Goal: Transaction & Acquisition: Download file/media

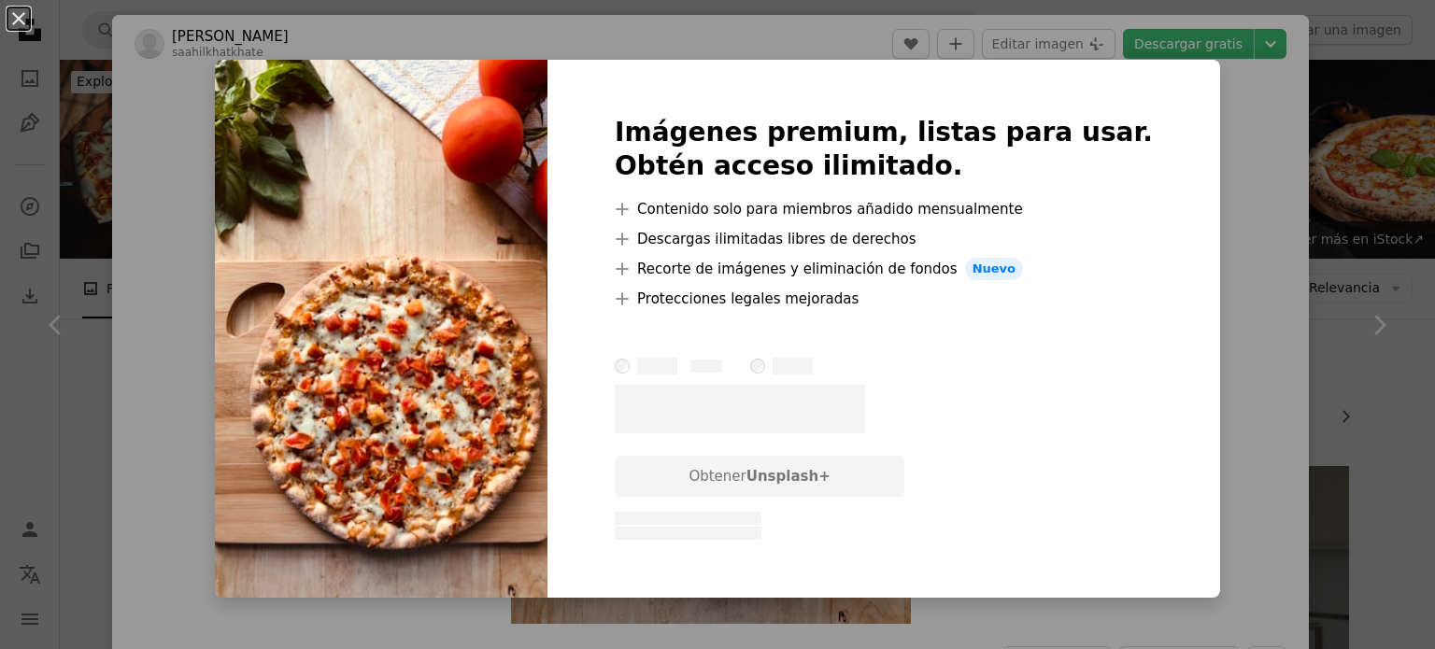
scroll to position [1924, 0]
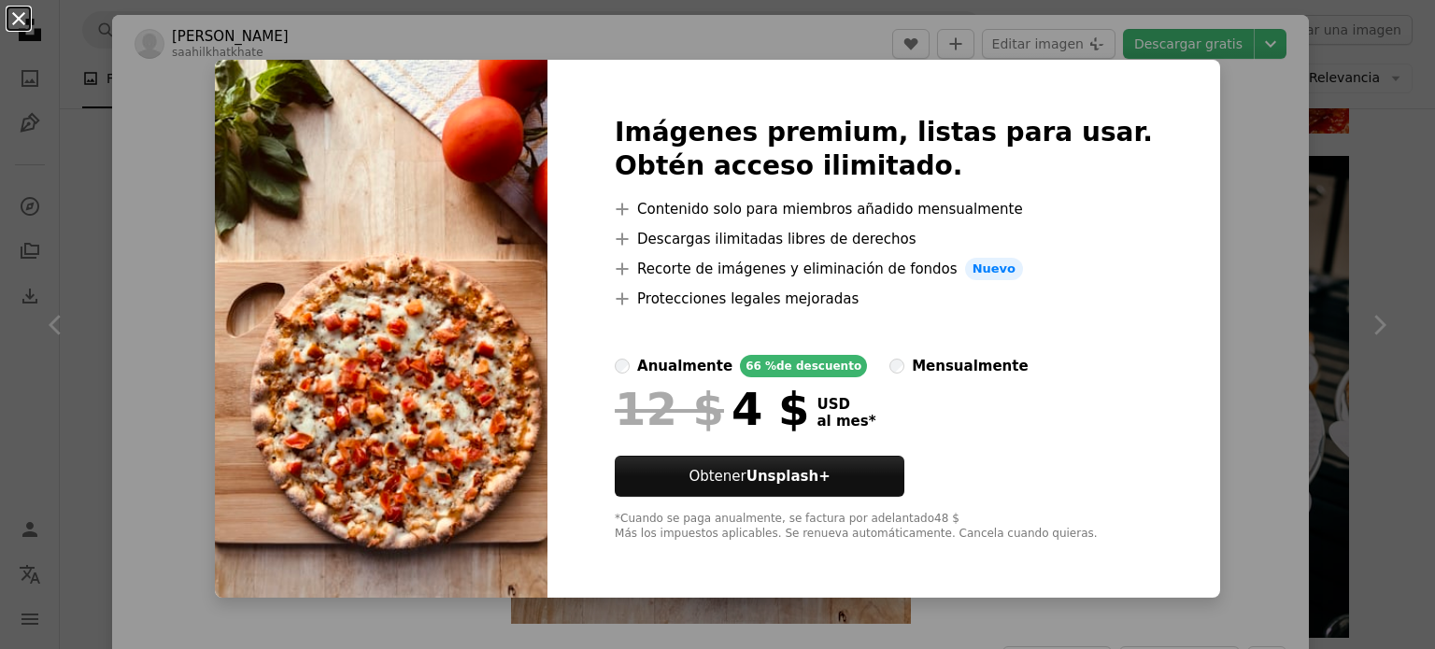
click at [25, 19] on button "An X shape" at bounding box center [18, 18] width 22 height 22
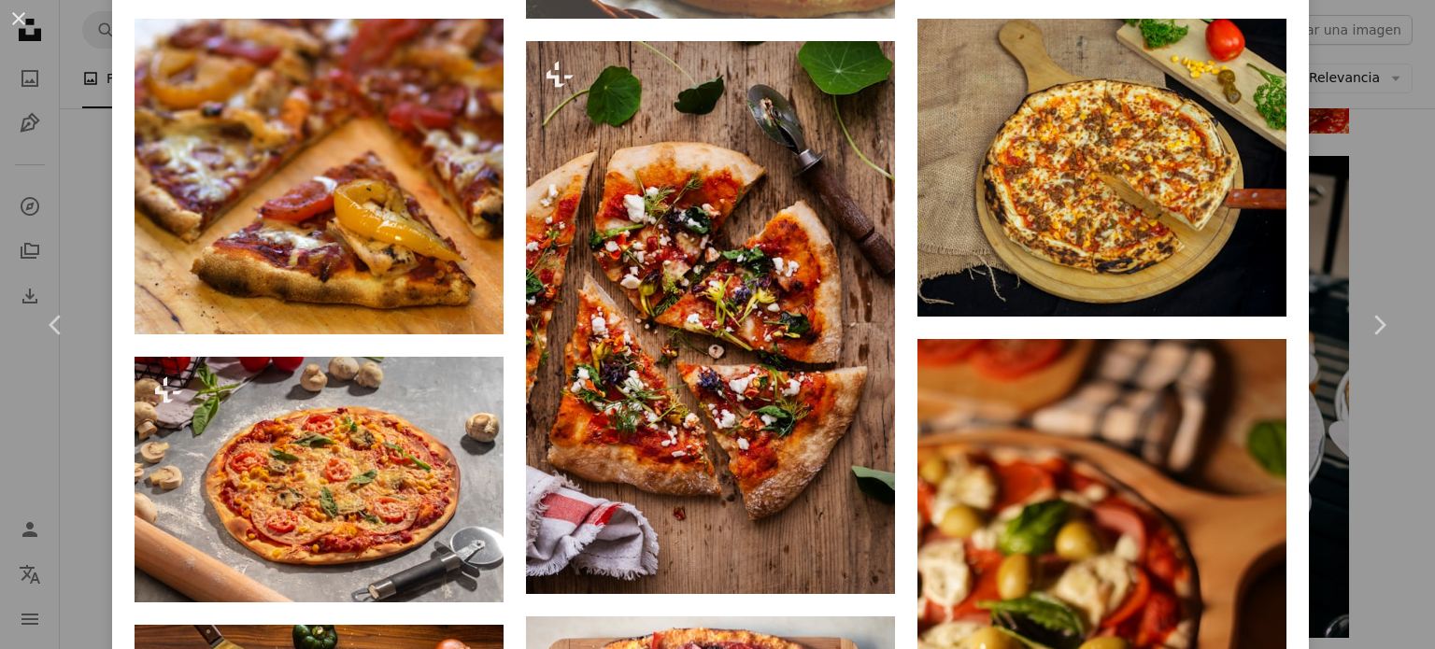
scroll to position [2126, 0]
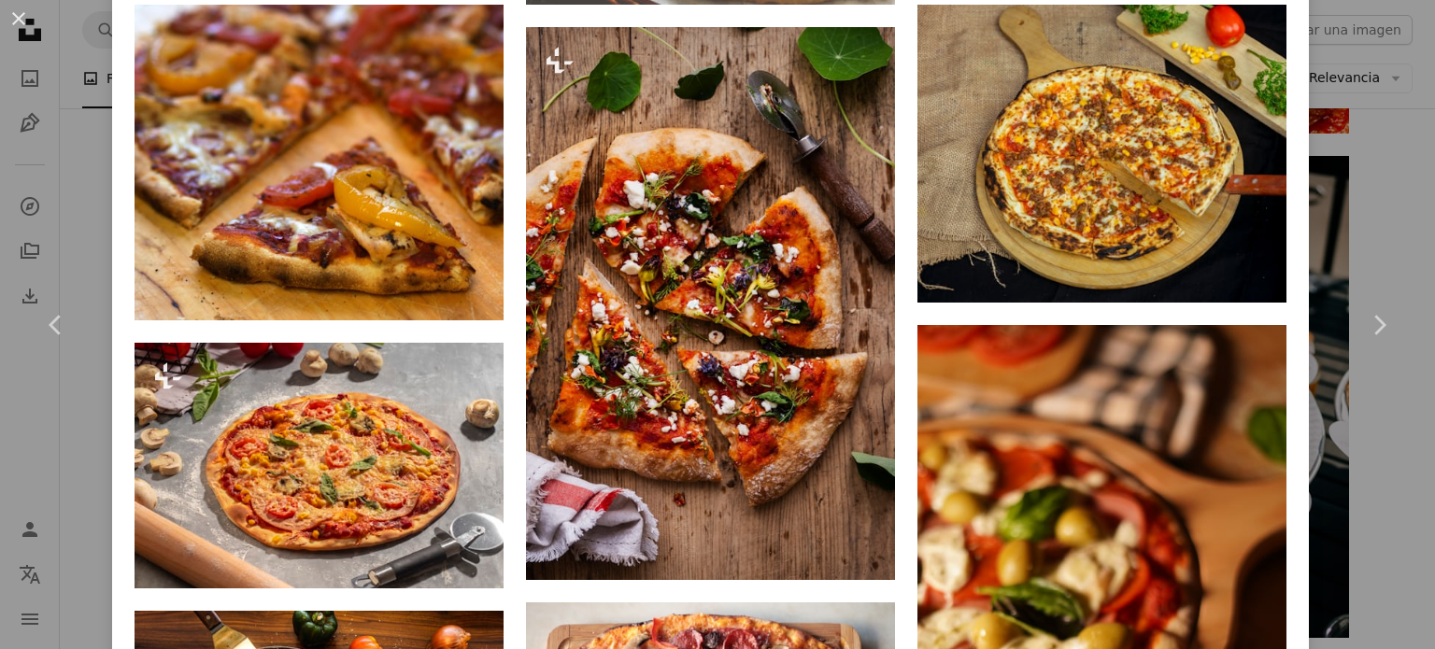
click at [891, 421] on div "A heart A plus sign Snappr Disponible para contratación A checkmark inside of a…" at bounding box center [710, 461] width 1152 height 2479
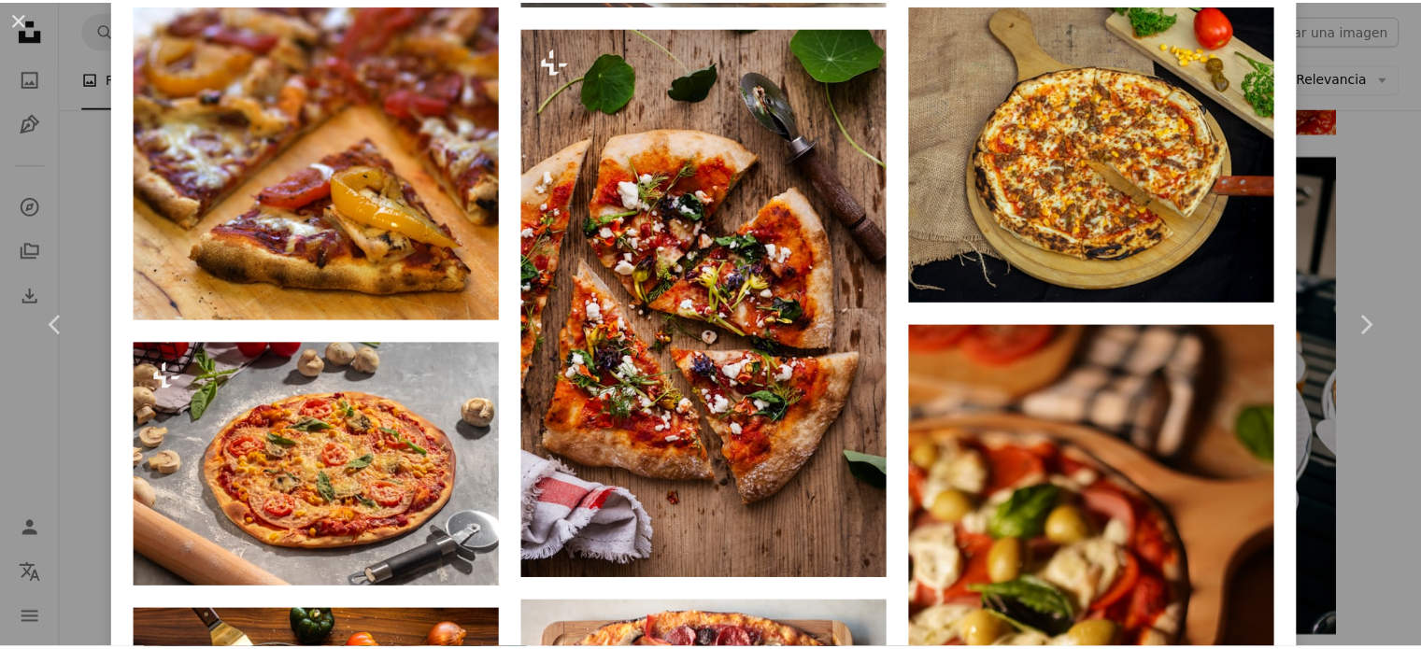
scroll to position [0, 0]
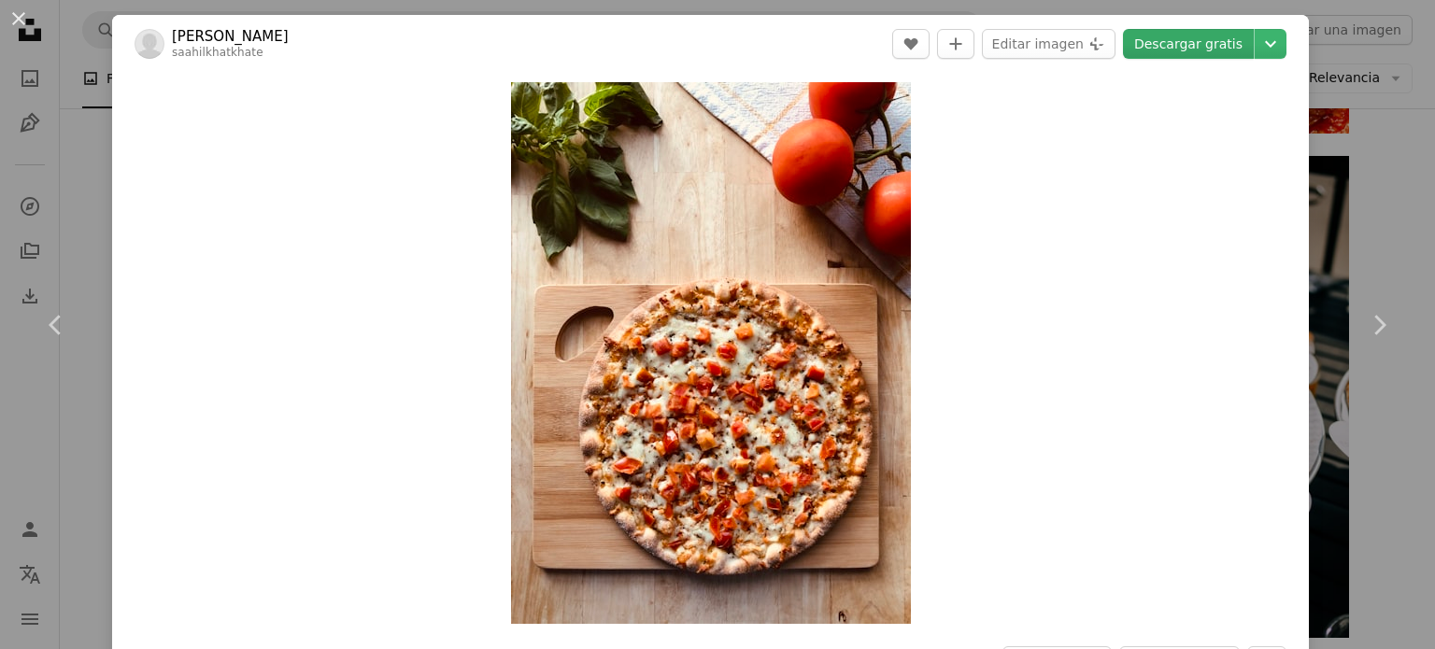
click at [1218, 52] on link "Descargar gratis" at bounding box center [1188, 44] width 131 height 30
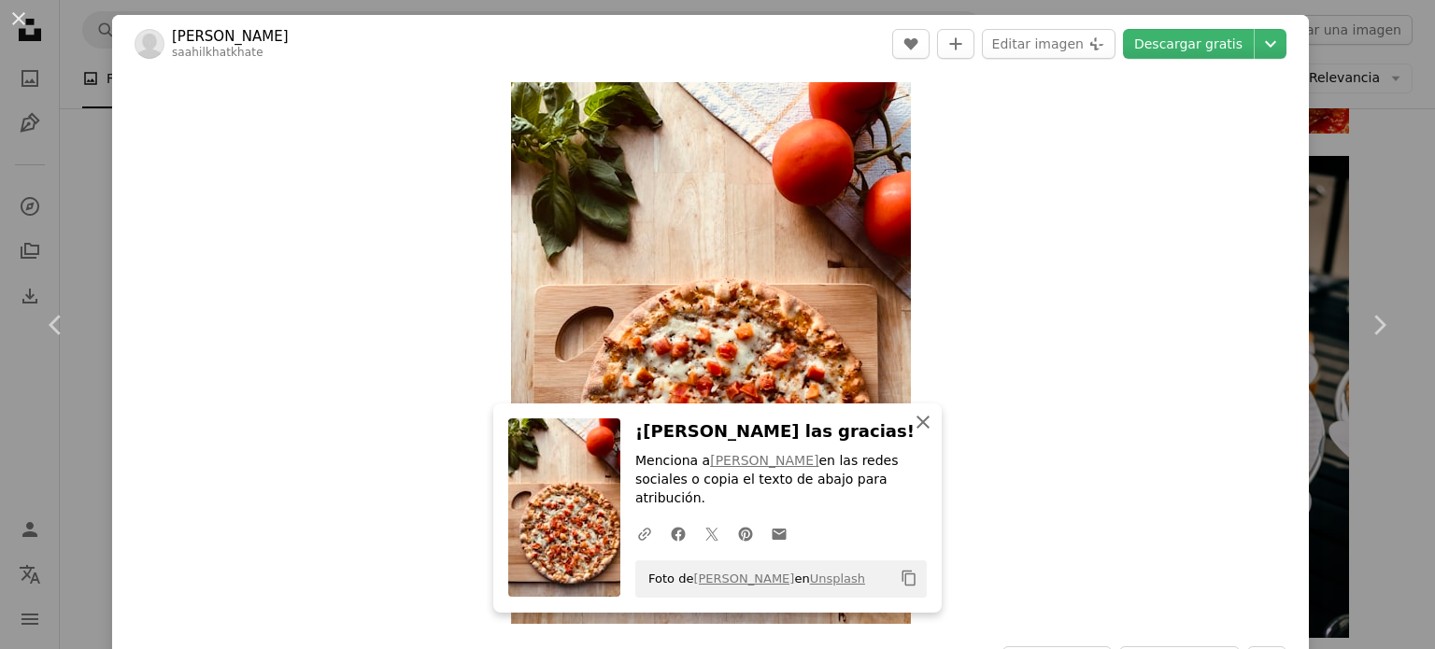
click at [919, 433] on icon "An X shape" at bounding box center [923, 422] width 22 height 22
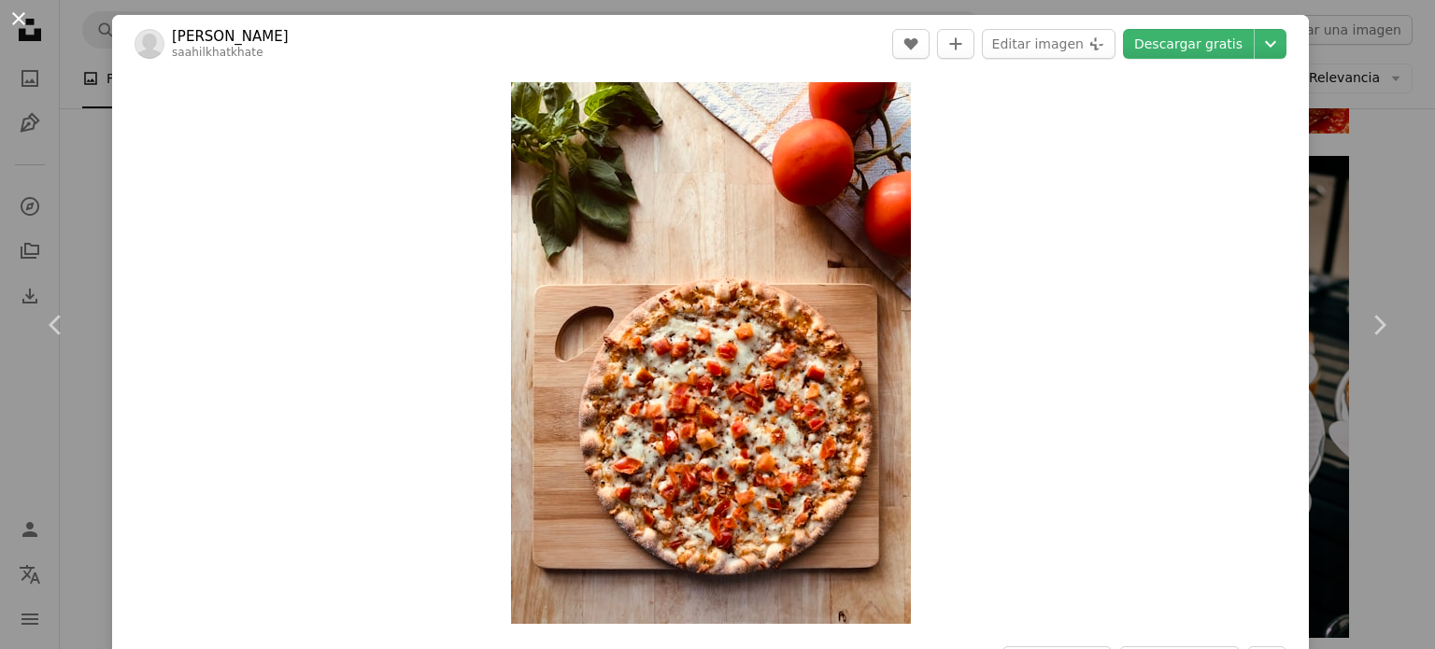
click at [11, 11] on button "An X shape" at bounding box center [18, 18] width 22 height 22
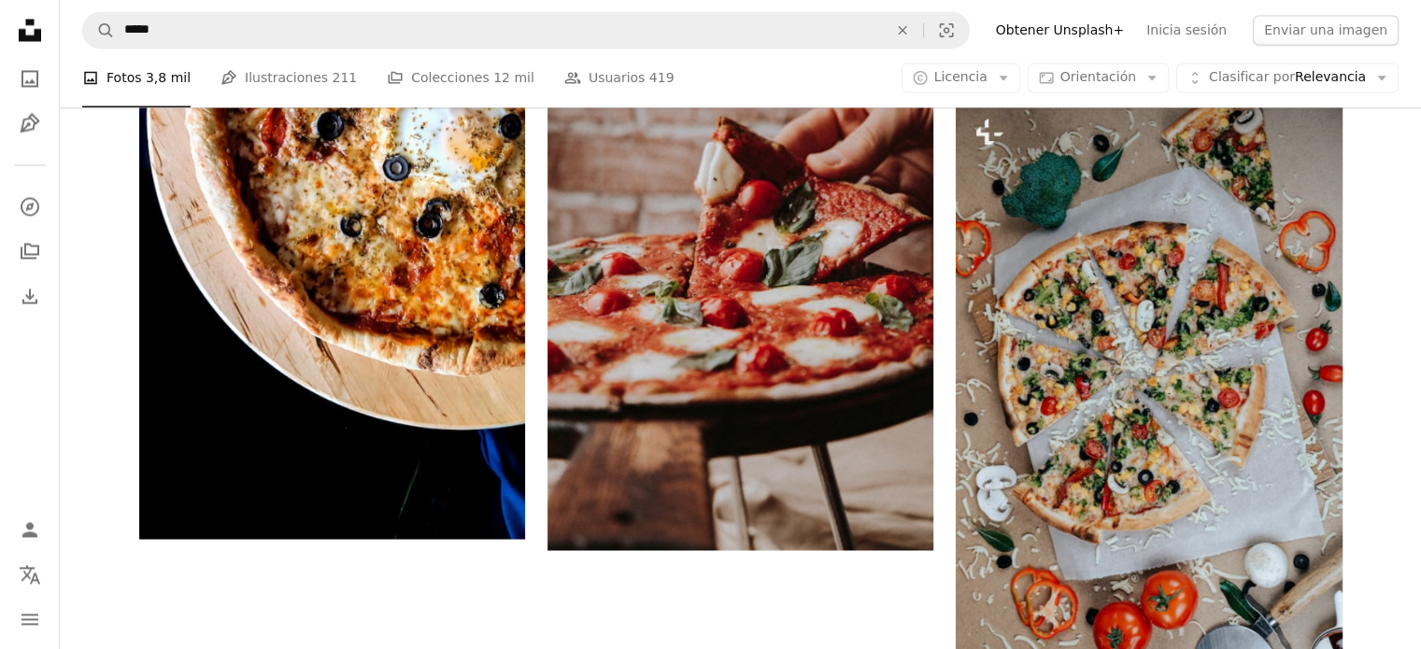
scroll to position [3174, 0]
